Goal: Task Accomplishment & Management: Use online tool/utility

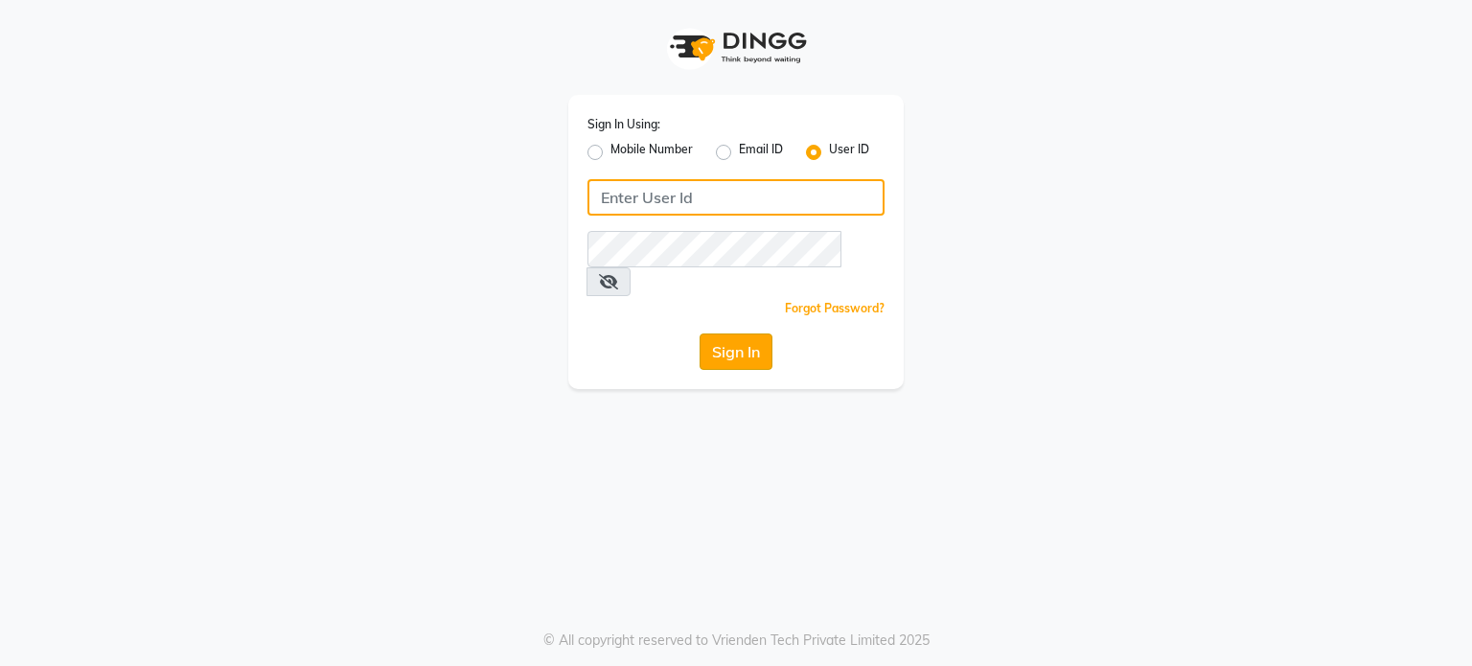
type input "[PERSON_NAME]@123"
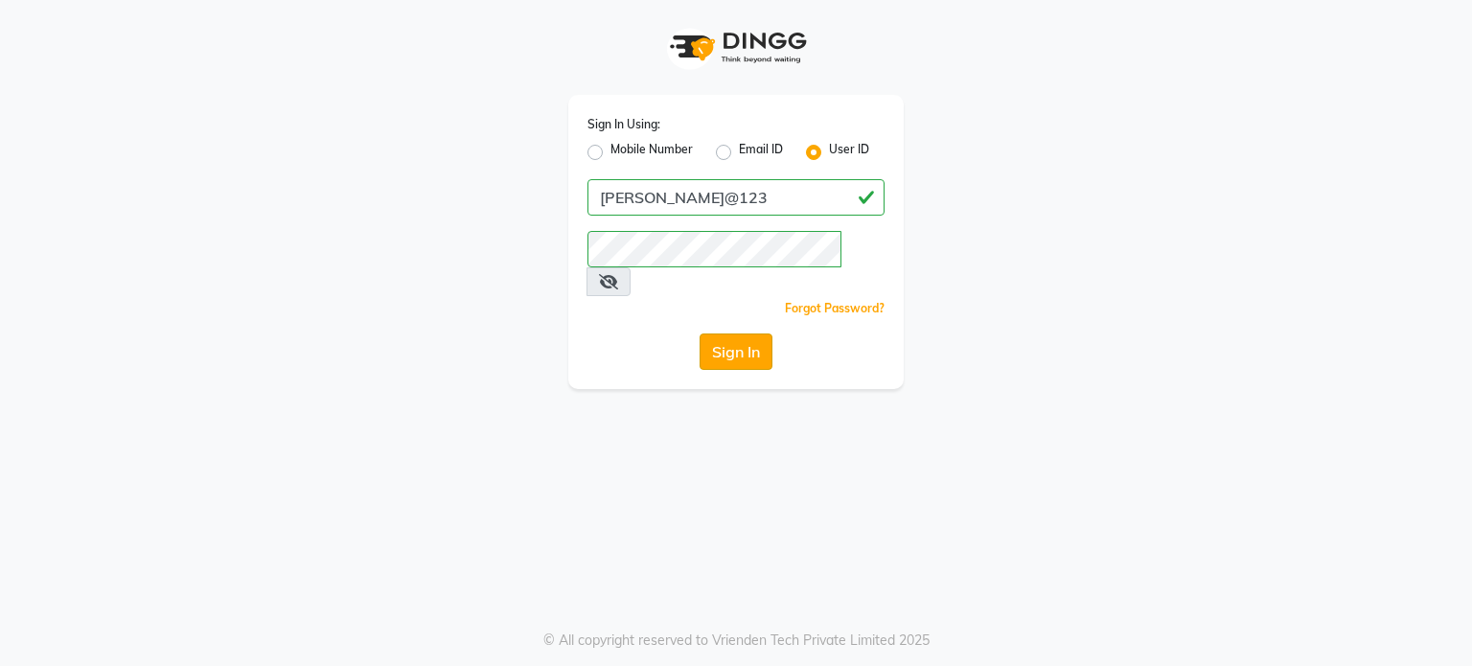
click at [742, 333] on button "Sign In" at bounding box center [735, 351] width 73 height 36
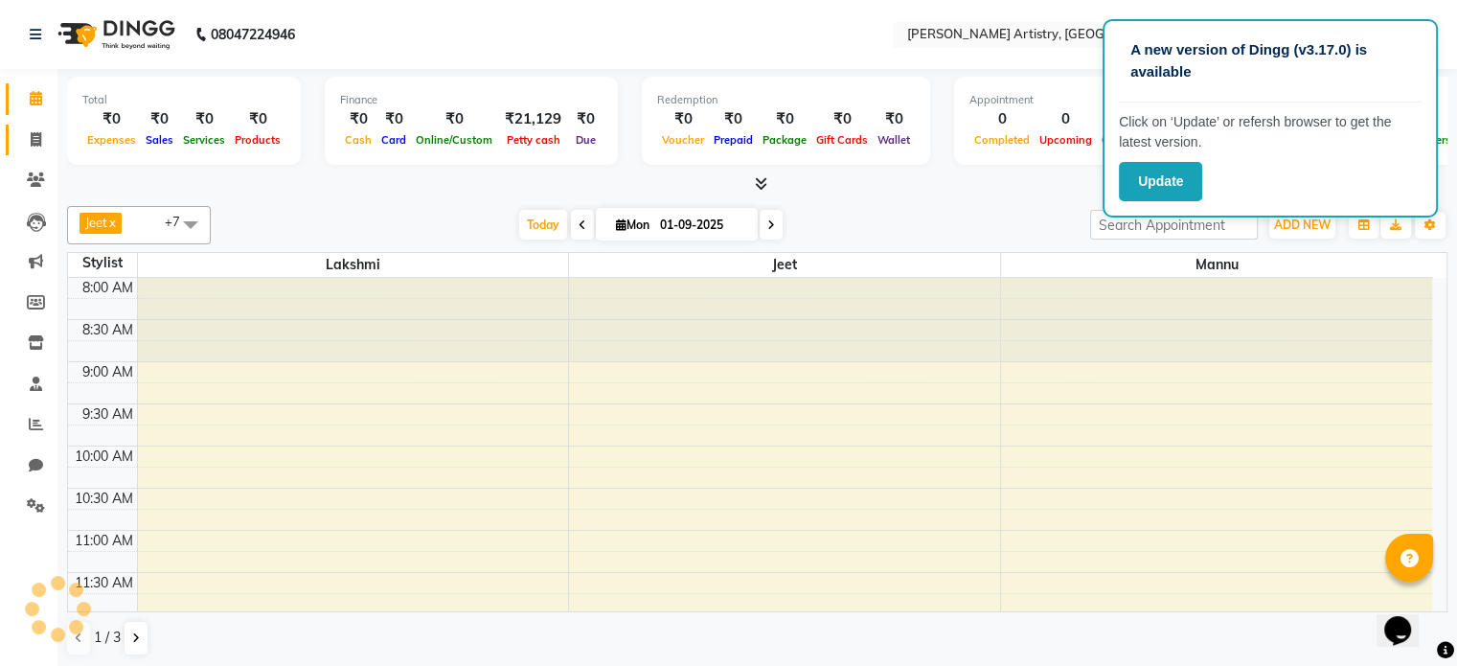
click at [38, 129] on span at bounding box center [36, 140] width 34 height 22
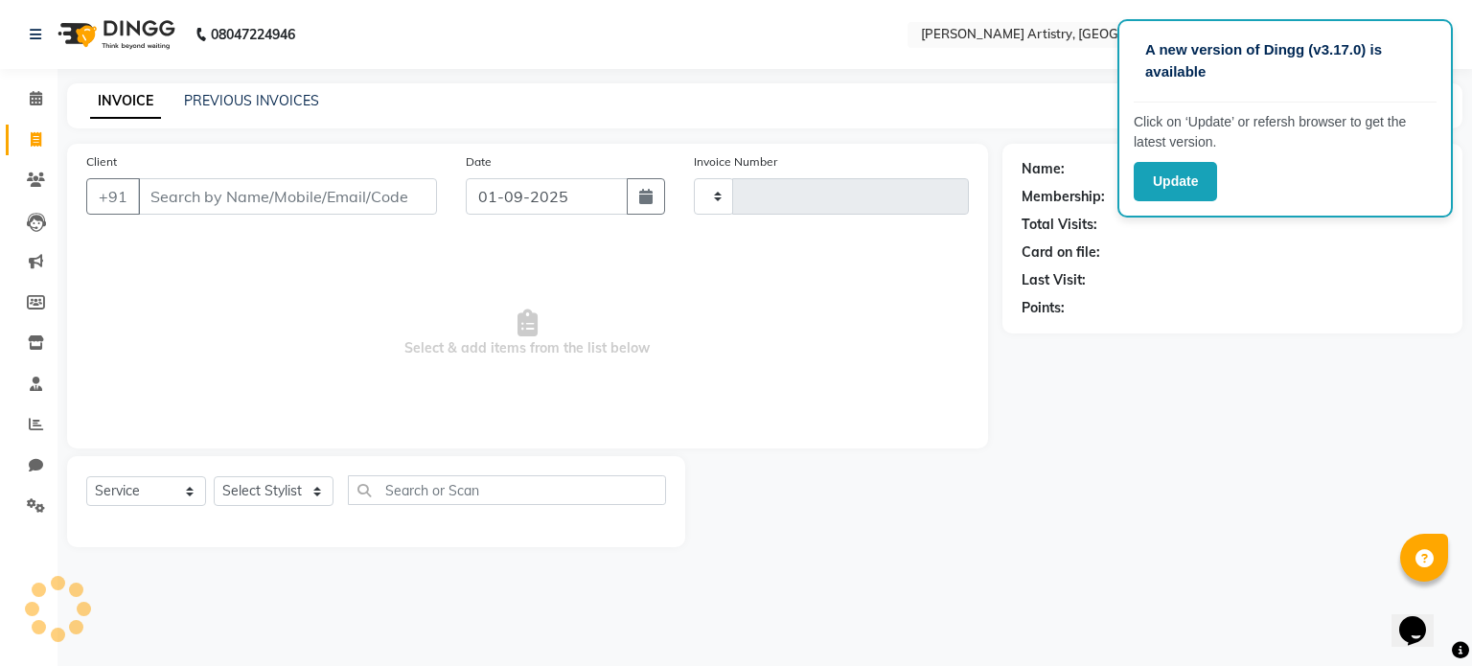
click at [38, 129] on span at bounding box center [36, 140] width 34 height 22
select select "service"
type input "0353"
select select "8322"
